Goal: Navigation & Orientation: Find specific page/section

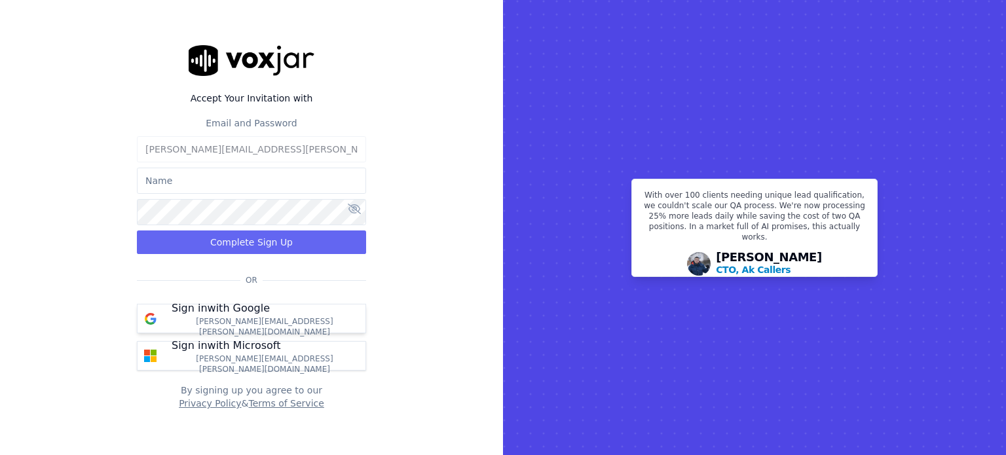
click at [259, 324] on p "[PERSON_NAME][EMAIL_ADDRESS][PERSON_NAME][DOMAIN_NAME]" at bounding box center [265, 326] width 186 height 21
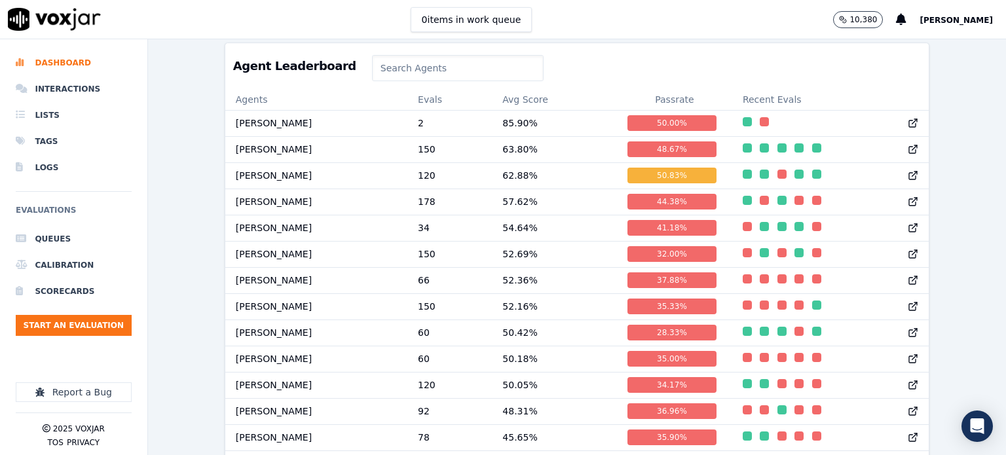
scroll to position [672, 0]
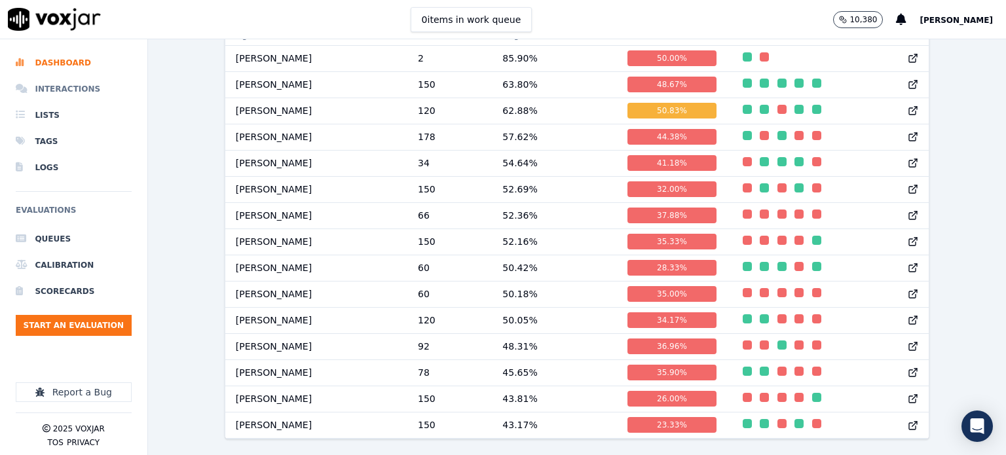
click at [75, 93] on li "Interactions" at bounding box center [74, 89] width 116 height 26
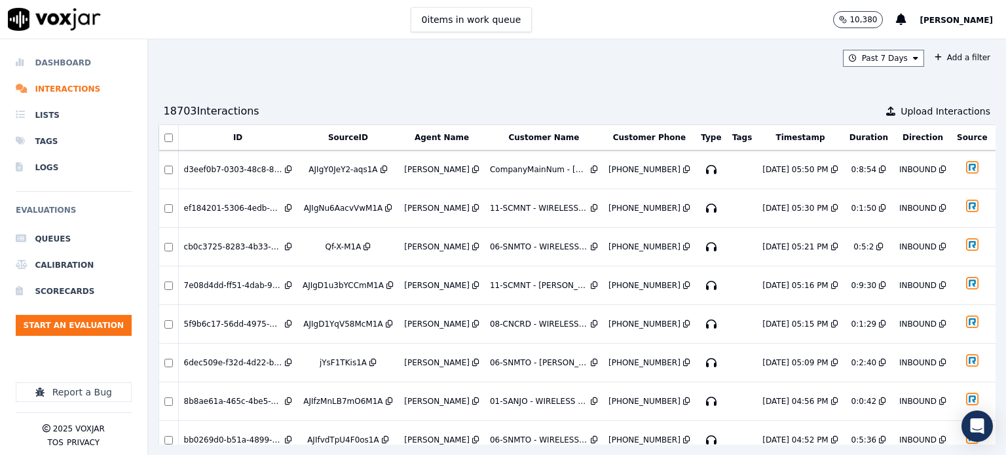
click at [82, 67] on li "Dashboard" at bounding box center [74, 63] width 116 height 26
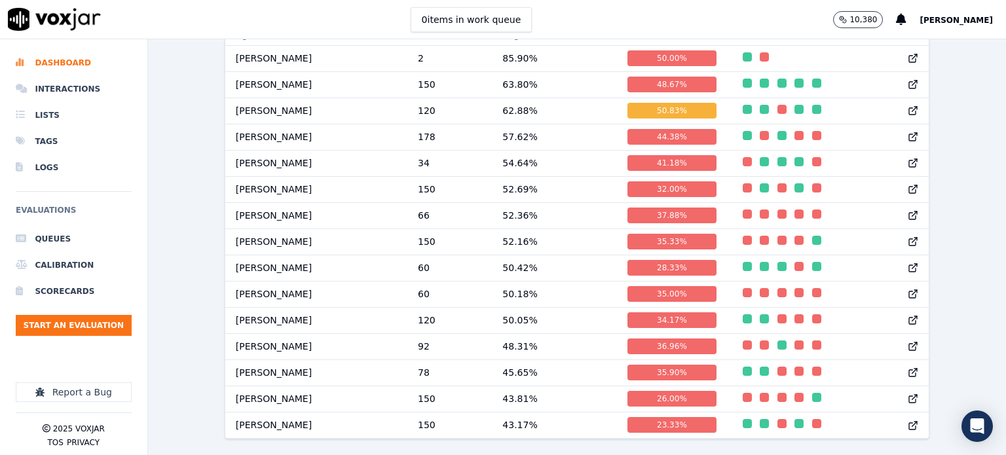
scroll to position [672, 0]
